Goal: Communication & Community: Share content

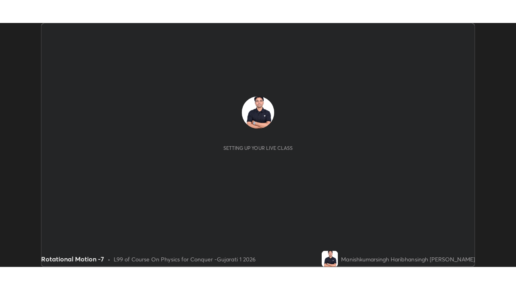
scroll to position [242, 512]
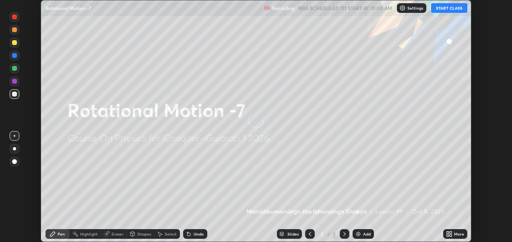
click at [449, 8] on button "START CLASS" at bounding box center [449, 8] width 36 height 10
click at [448, 233] on icon at bounding box center [448, 233] width 2 height 2
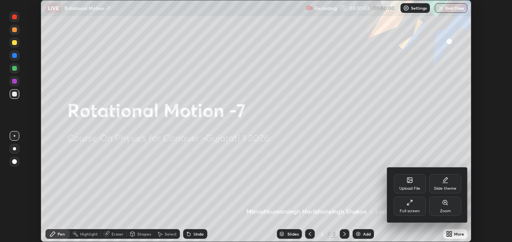
click at [411, 187] on div "Upload File" at bounding box center [410, 189] width 21 height 4
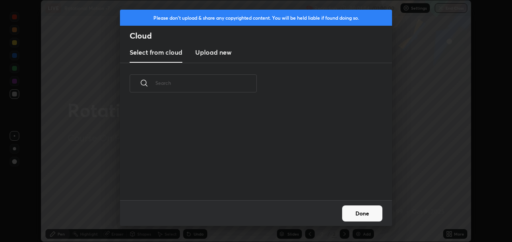
click at [220, 56] on h3 "Upload new" at bounding box center [213, 53] width 36 height 10
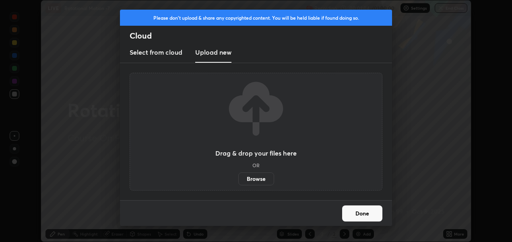
click at [258, 175] on label "Browse" at bounding box center [256, 179] width 36 height 13
click at [238, 175] on input "Browse" at bounding box center [238, 179] width 0 height 13
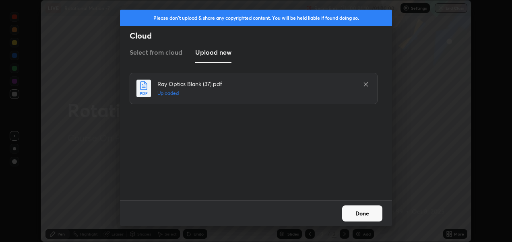
click at [367, 217] on button "Done" at bounding box center [362, 214] width 40 height 16
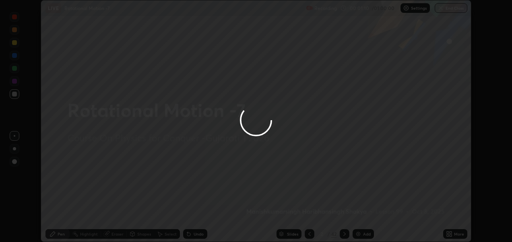
click at [448, 236] on icon at bounding box center [448, 236] width 2 height 2
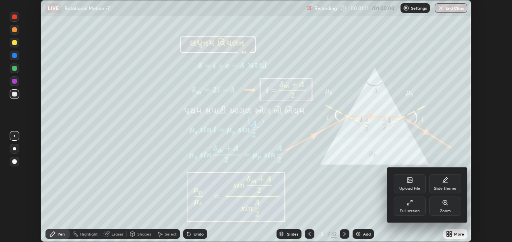
click at [414, 206] on div "Full screen" at bounding box center [410, 206] width 32 height 19
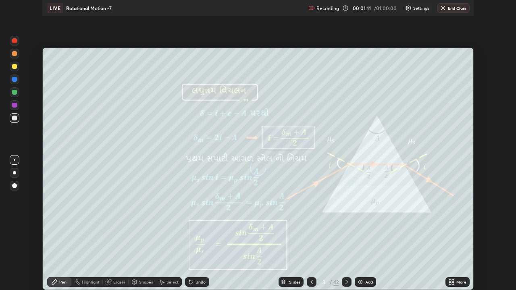
scroll to position [290, 516]
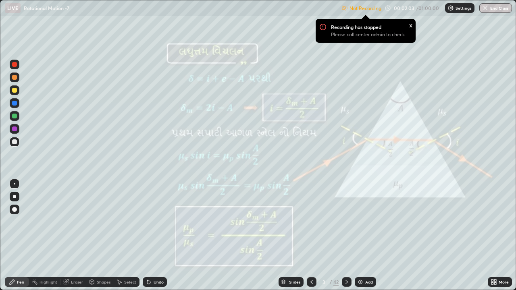
click at [17, 207] on div at bounding box center [15, 210] width 10 height 10
click at [14, 75] on div at bounding box center [14, 77] width 5 height 5
click at [457, 6] on p "Settings" at bounding box center [463, 8] width 16 height 4
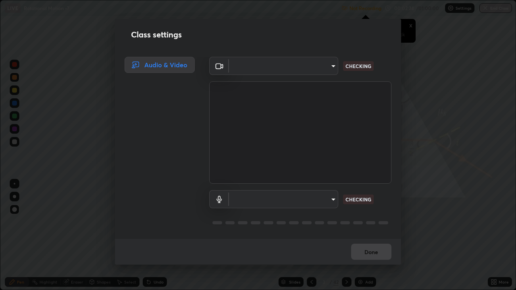
type input "2d2e2489656aed81fa1717d56b5087f64160cedd5dfe9d71df32aea02503d73d"
type input "communications"
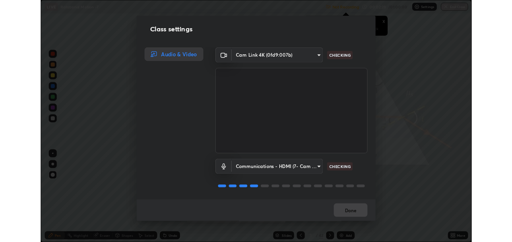
scroll to position [1, 0]
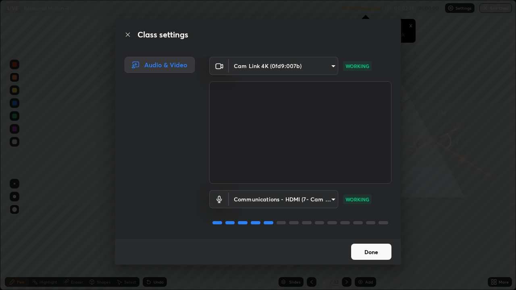
click at [373, 242] on button "Done" at bounding box center [371, 252] width 40 height 16
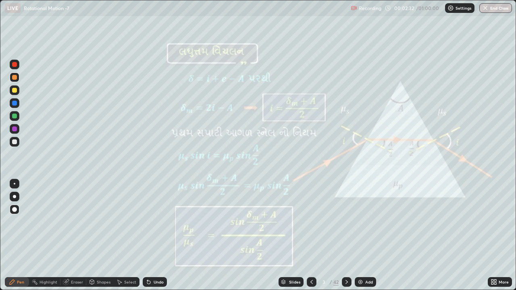
click at [346, 242] on icon at bounding box center [346, 282] width 6 height 6
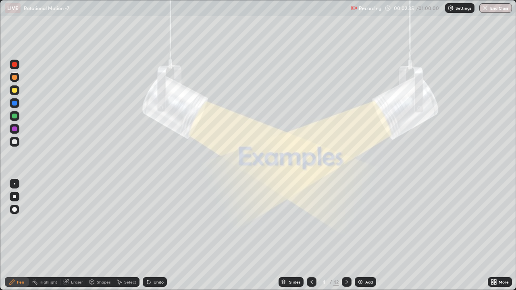
click at [346, 242] on icon at bounding box center [346, 282] width 6 height 6
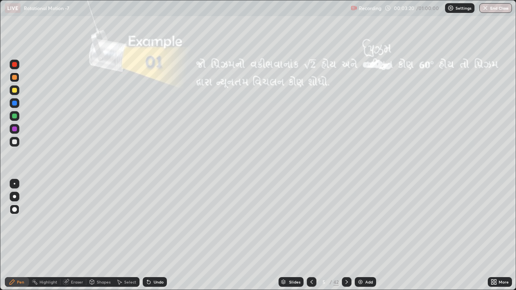
click at [13, 143] on div at bounding box center [14, 141] width 5 height 5
click at [17, 89] on div at bounding box center [14, 90] width 5 height 5
click at [14, 78] on div at bounding box center [14, 77] width 5 height 5
click at [346, 242] on icon at bounding box center [346, 282] width 6 height 6
click at [492, 242] on icon at bounding box center [492, 283] width 2 height 2
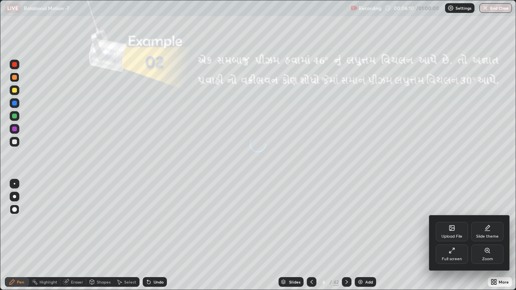
click at [456, 242] on div "Full screen" at bounding box center [451, 253] width 32 height 19
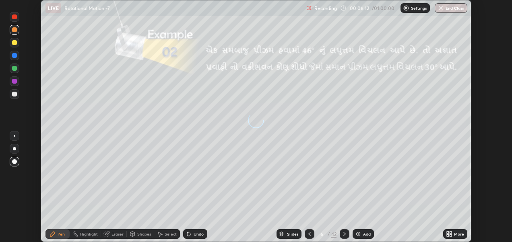
scroll to position [40034, 39764]
